Goal: Leave review/rating: Leave review/rating

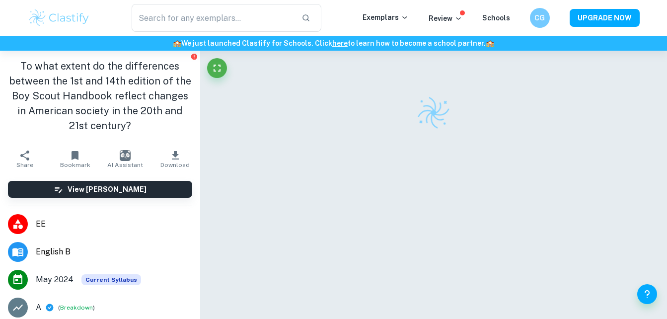
scroll to position [15, 0]
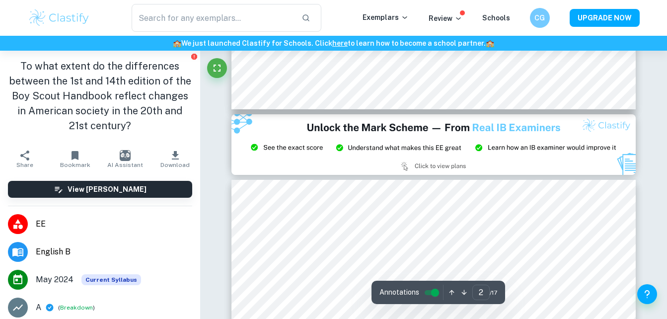
type input "3"
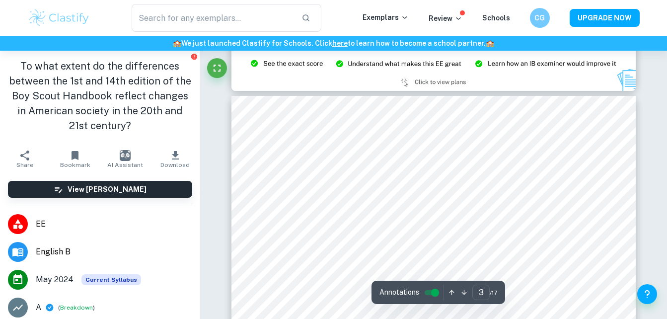
scroll to position [1266, 0]
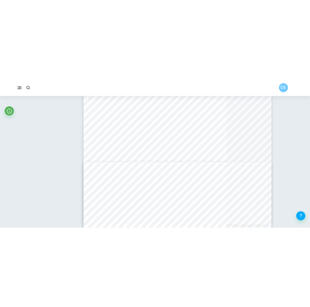
scroll to position [4195, 0]
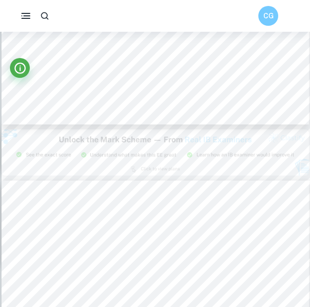
type input "3"
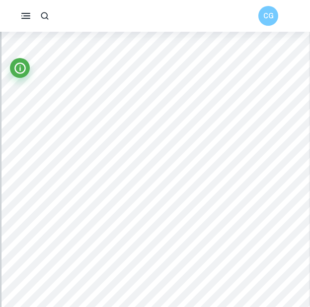
scroll to position [1129, 0]
